Goal: Book appointment/travel/reservation

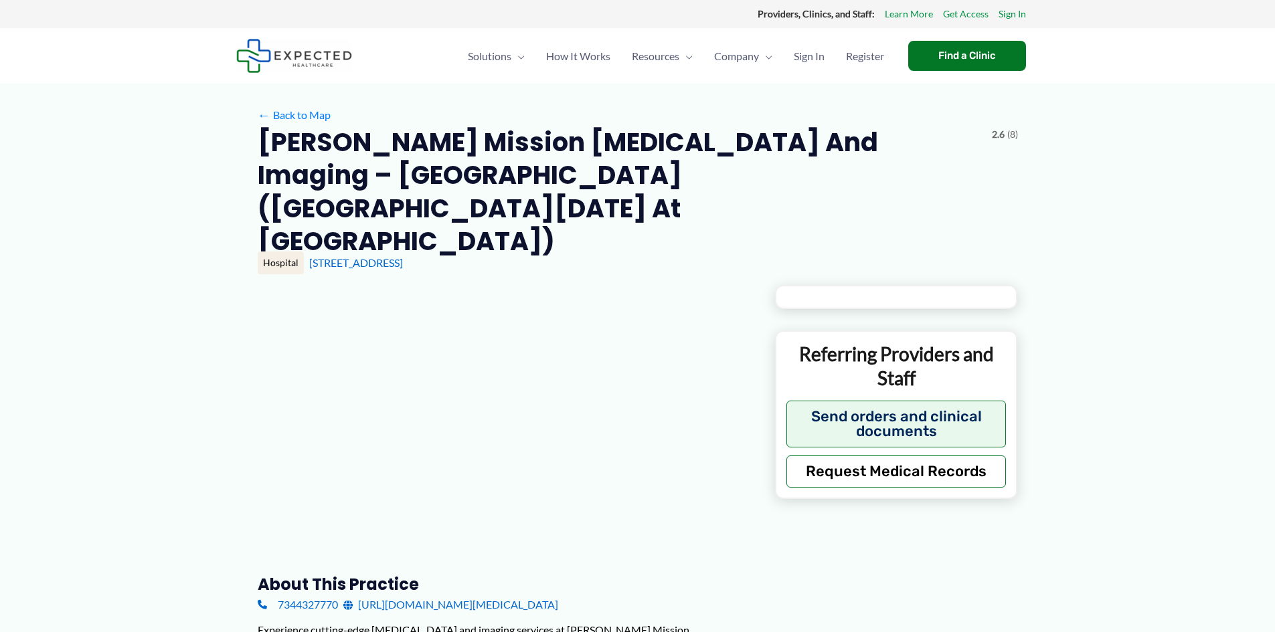
type input "**********"
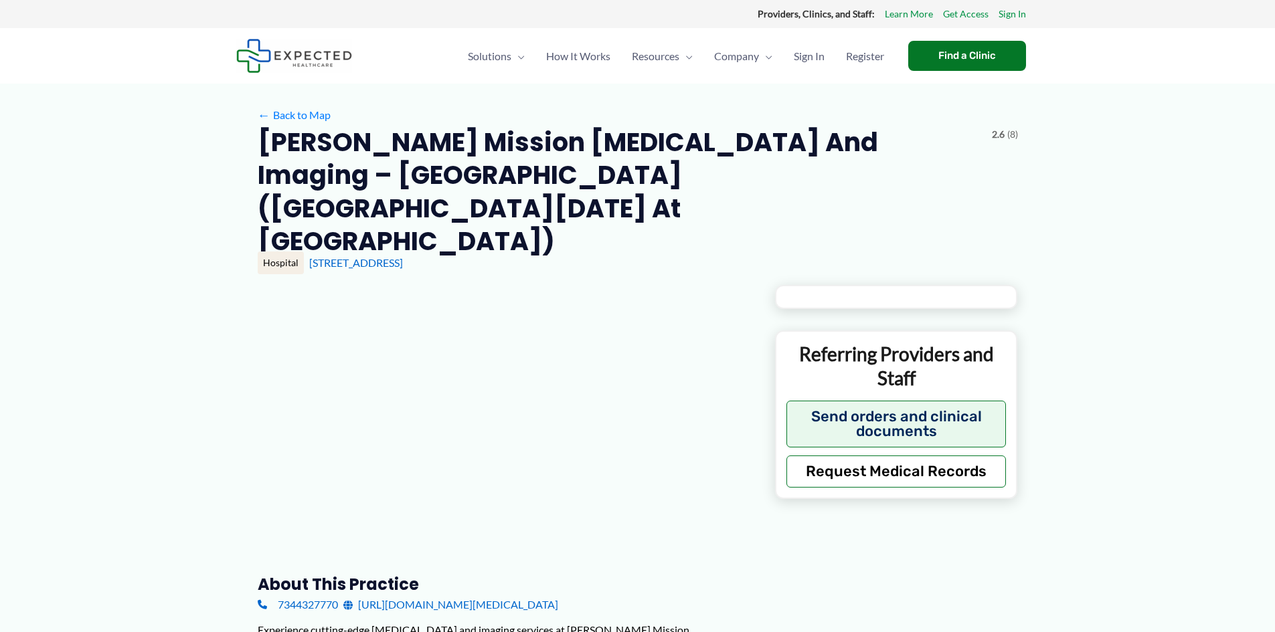
type input "**********"
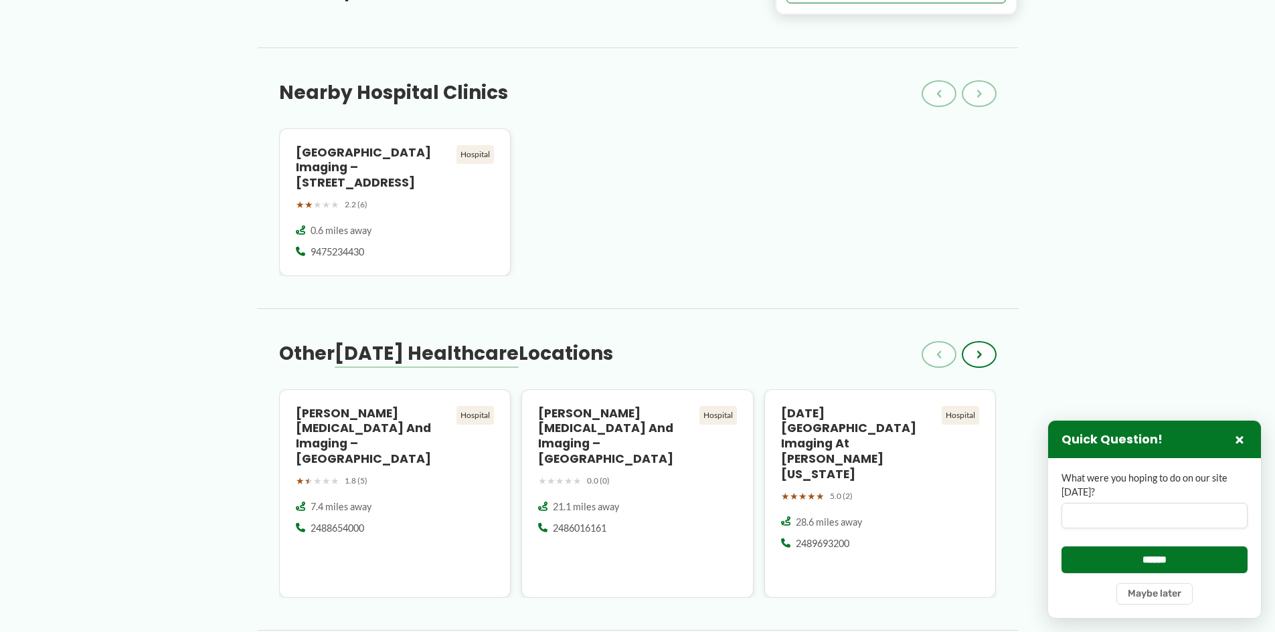
scroll to position [870, 0]
